Goal: Transaction & Acquisition: Purchase product/service

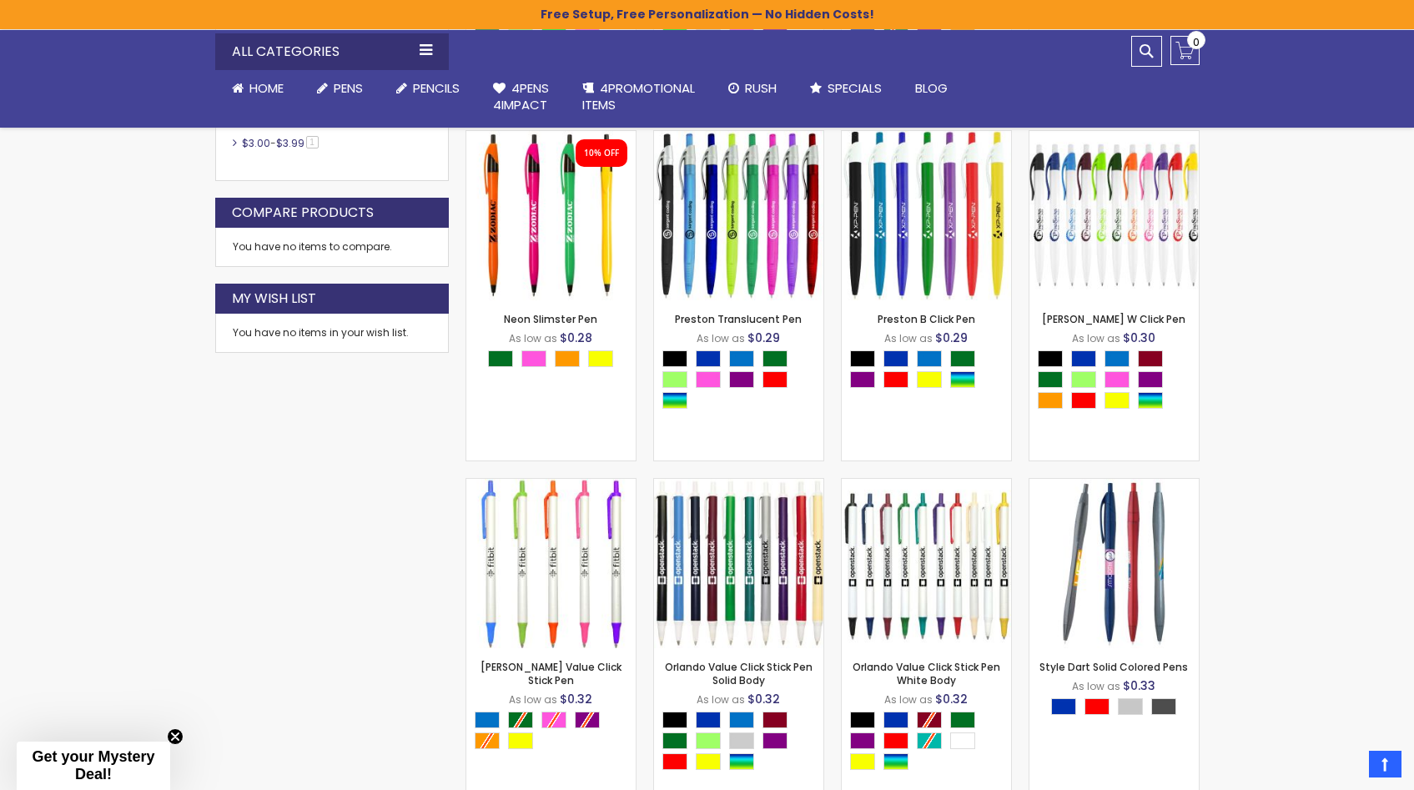
scroll to position [924, 0]
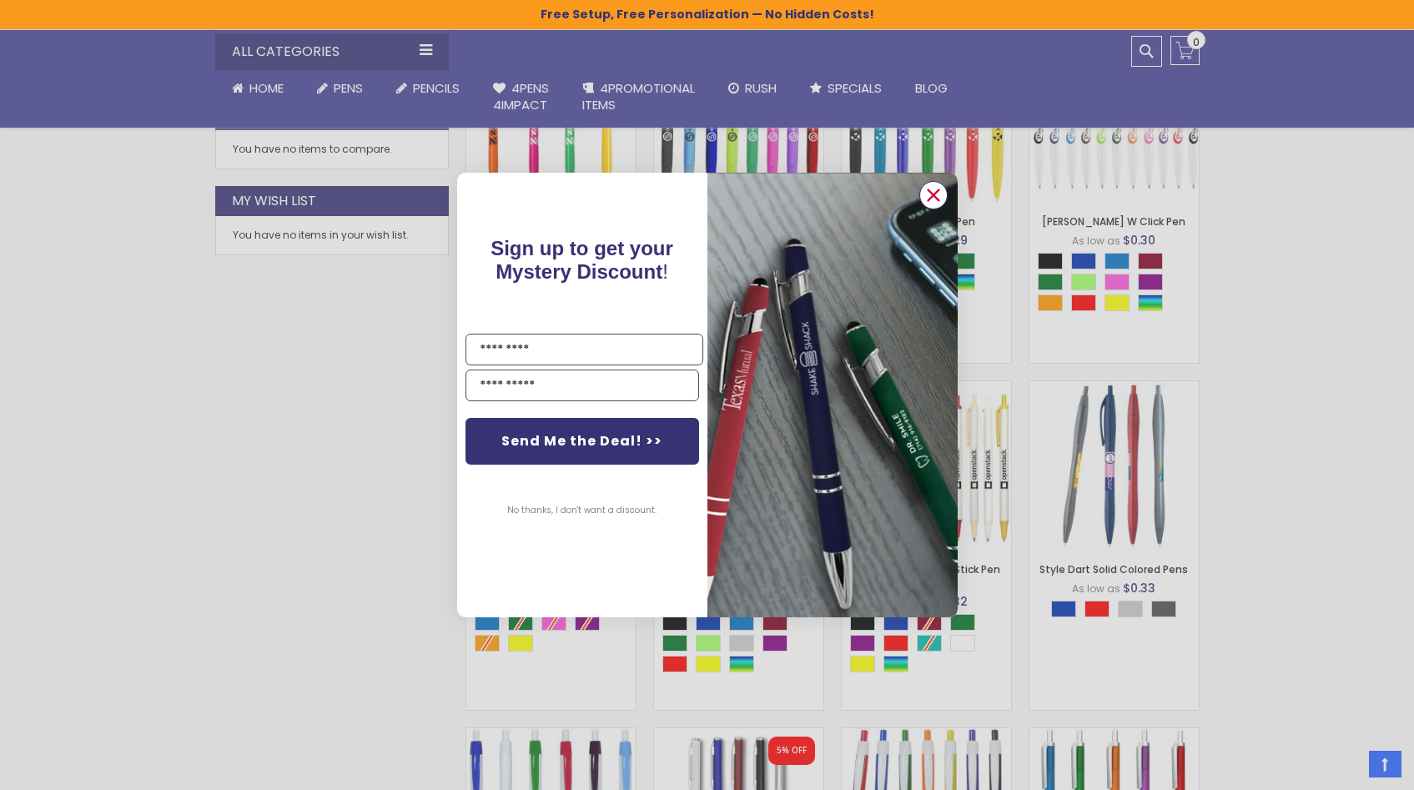
click at [932, 190] on circle "Close dialog" at bounding box center [932, 195] width 25 height 25
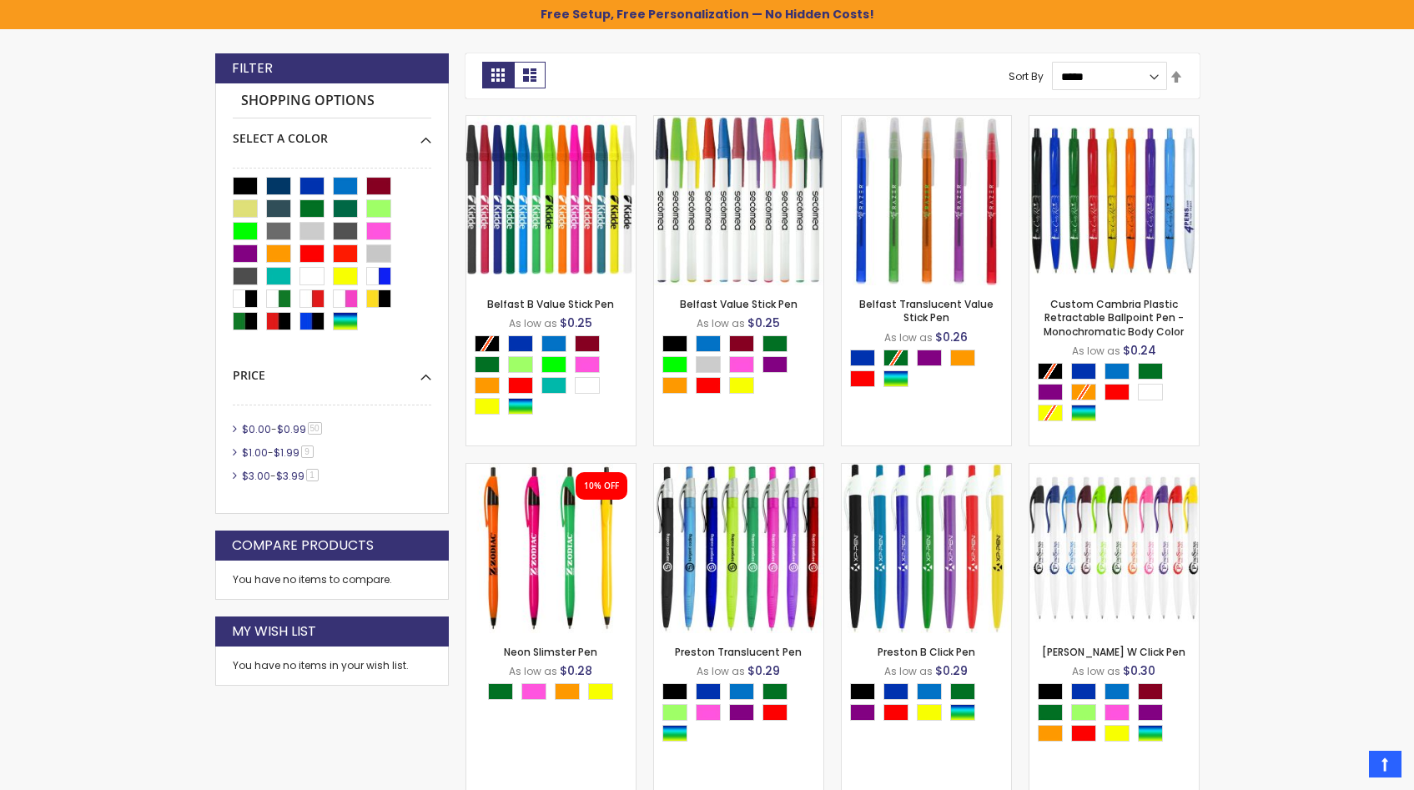
scroll to position [0, 0]
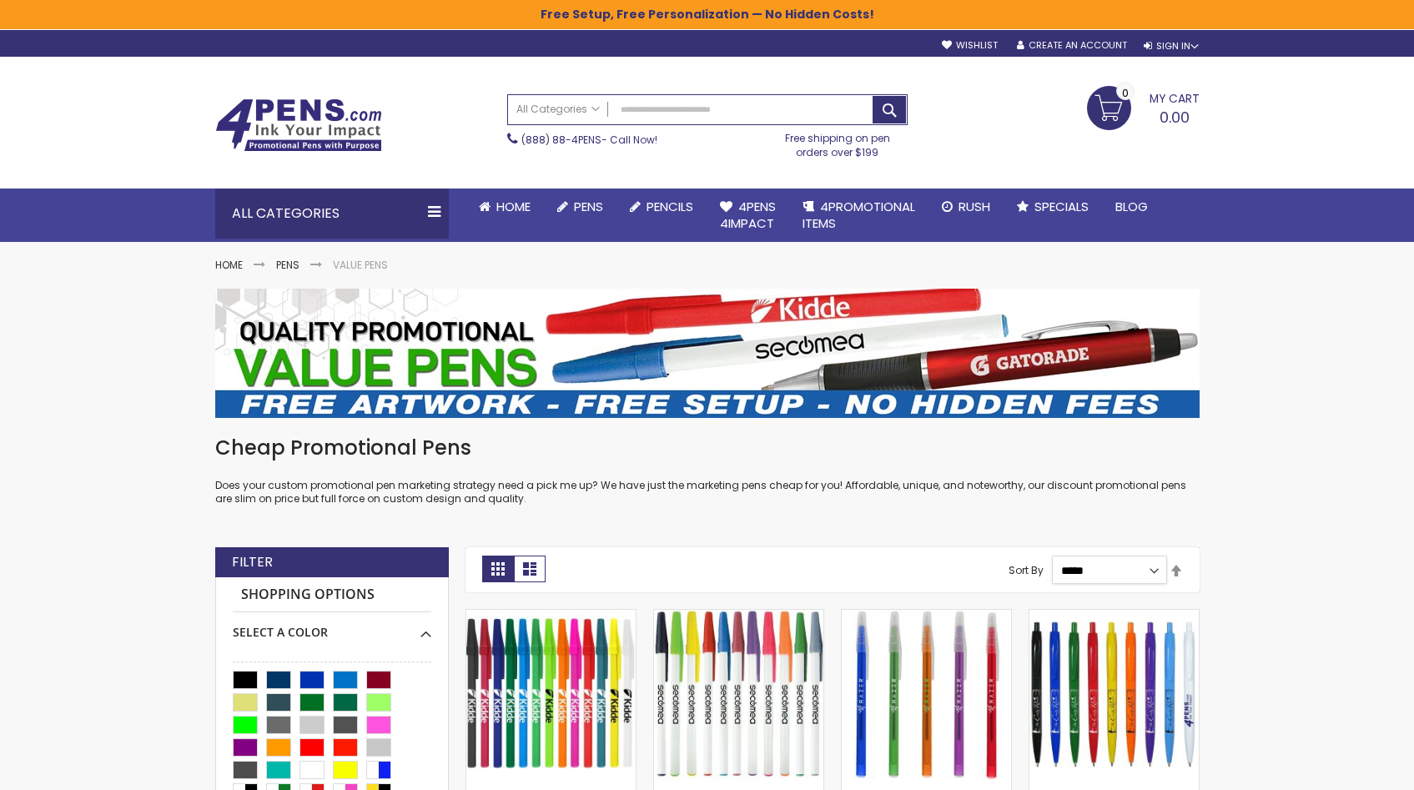
click at [1114, 565] on select "**********" at bounding box center [1109, 570] width 115 height 28
click at [1180, 573] on link "Set Descending Direction" at bounding box center [1176, 571] width 13 height 18
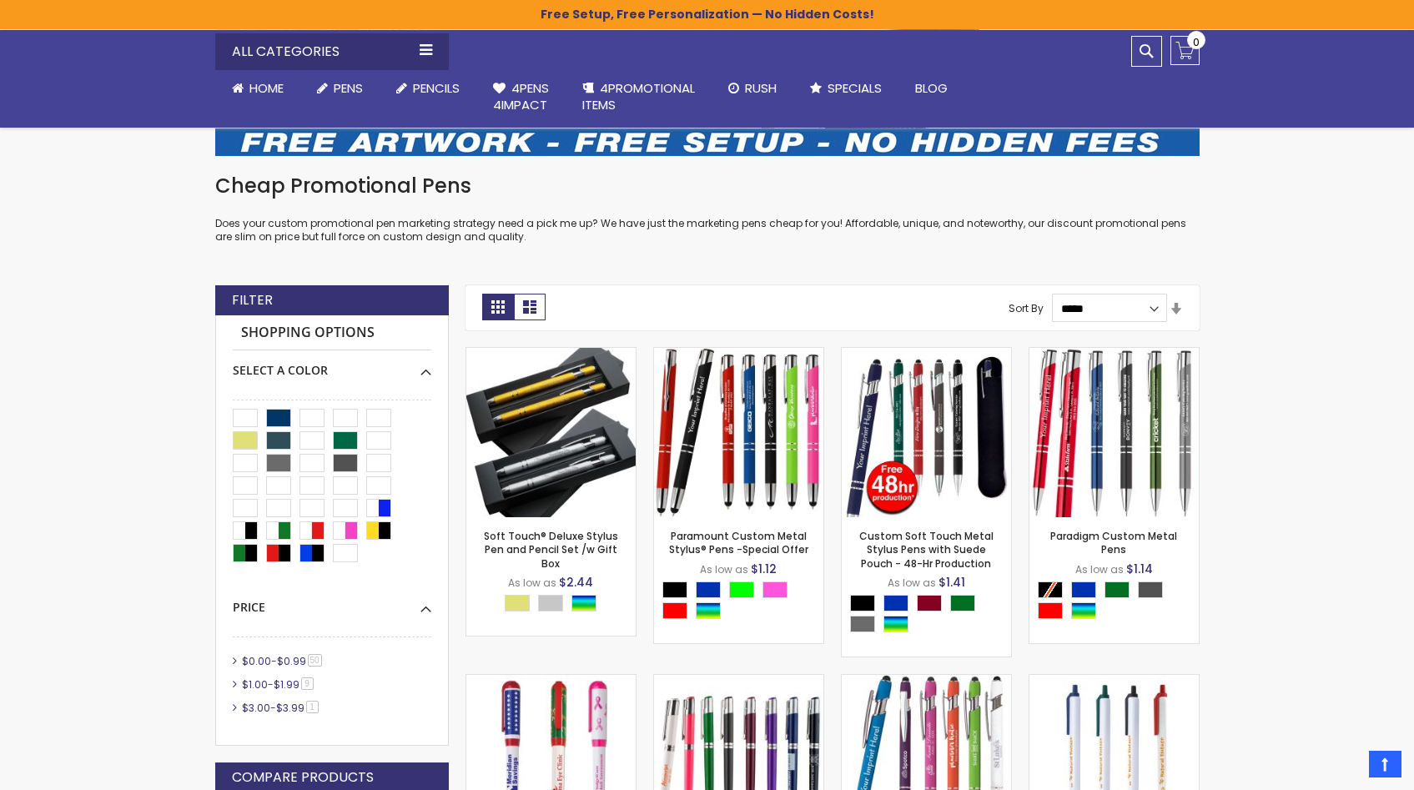
scroll to position [263, 0]
click at [1179, 308] on link "Set Ascending Direction" at bounding box center [1176, 309] width 13 height 18
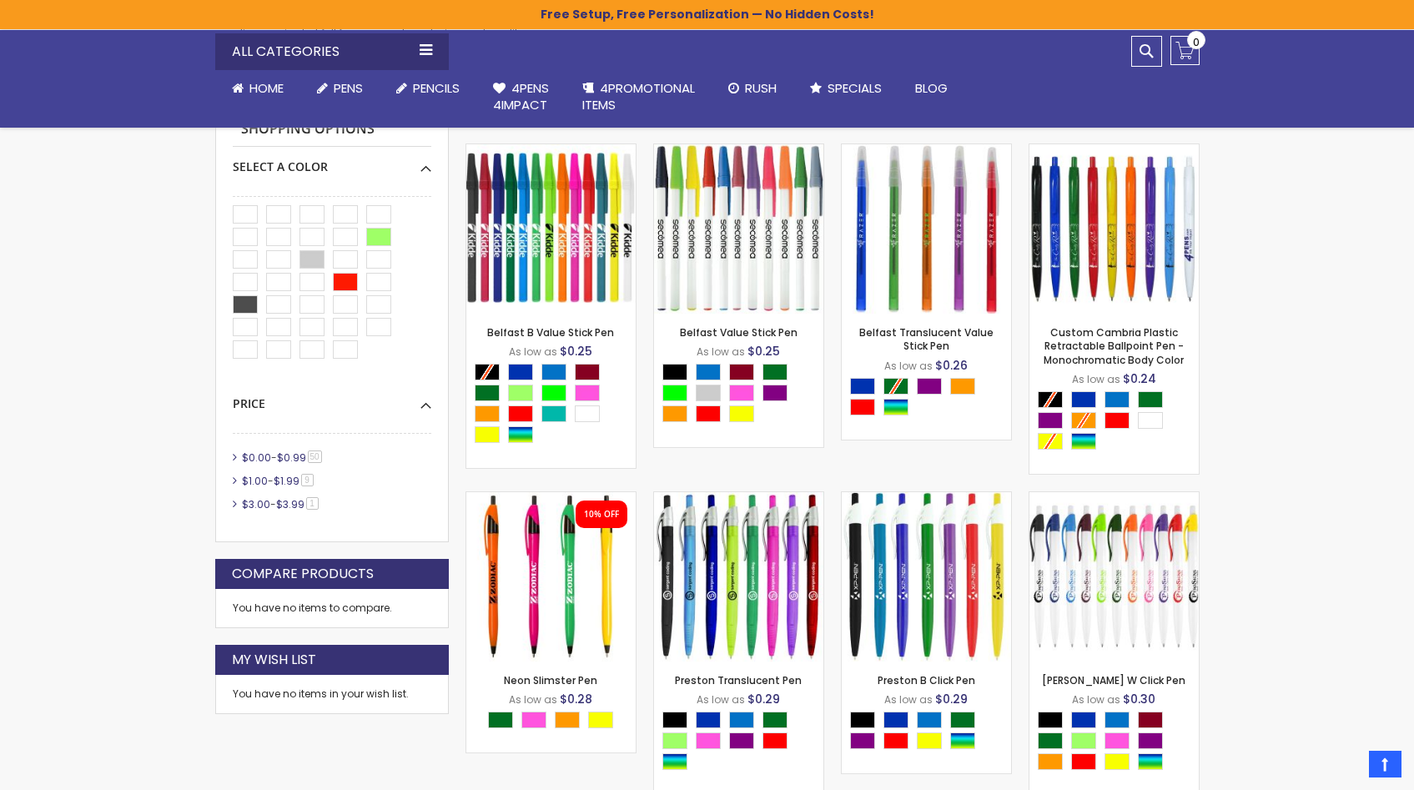
scroll to position [467, 0]
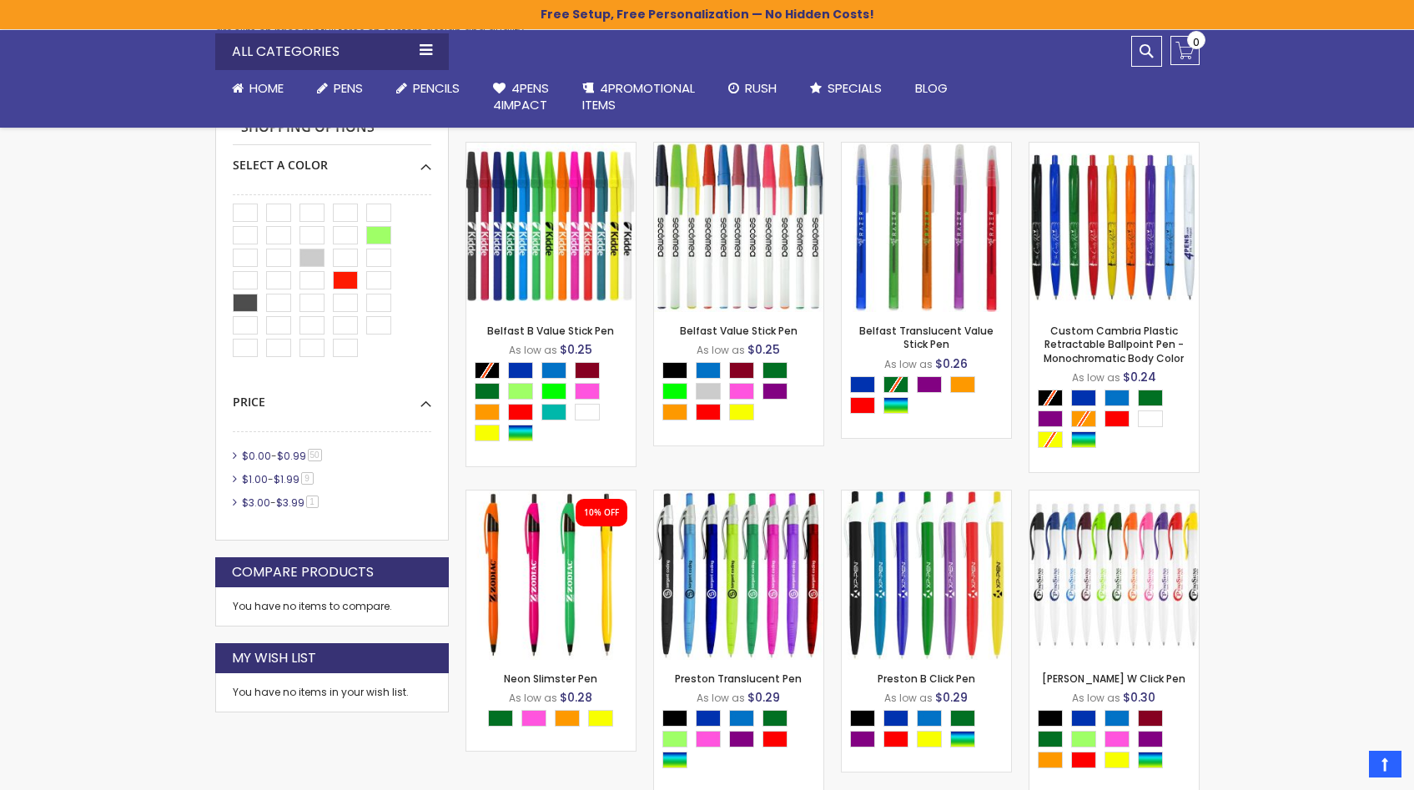
scroll to position [497, 0]
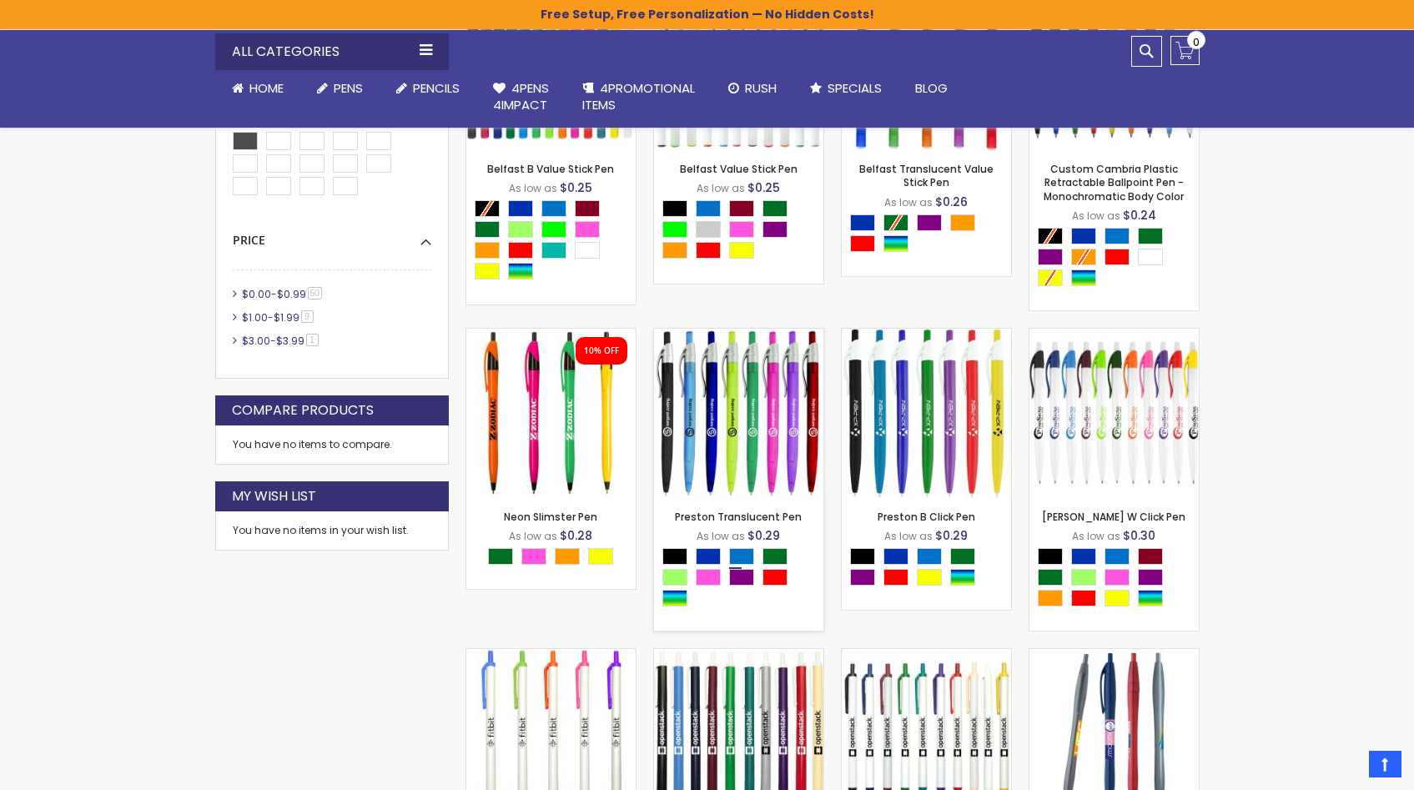
scroll to position [637, 0]
